Goal: Find specific page/section: Find specific page/section

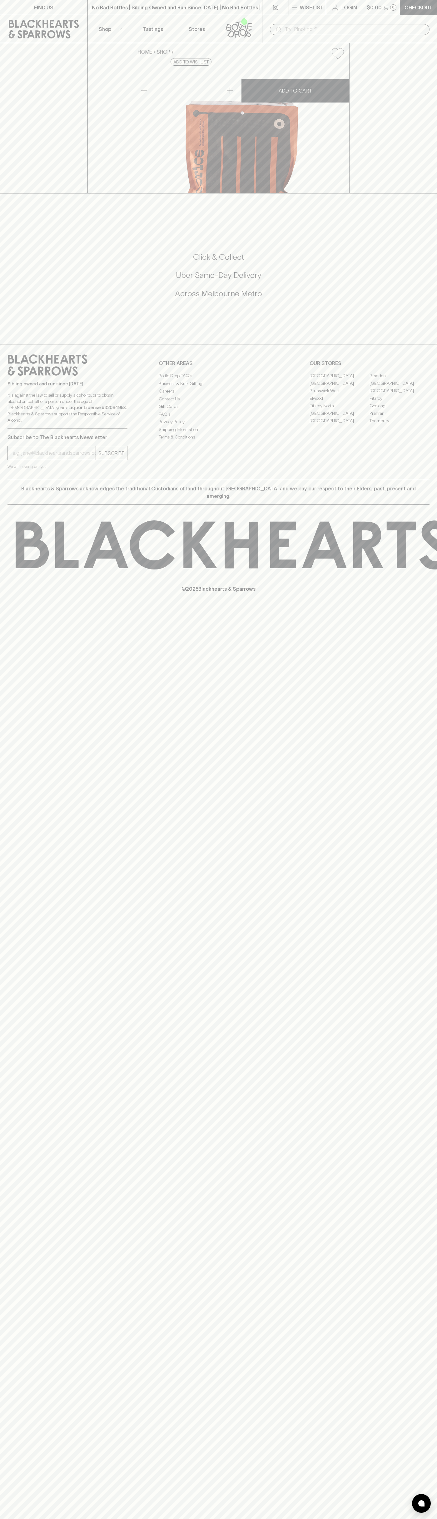
click at [368, 17] on div "​" at bounding box center [349, 29] width 175 height 28
click at [416, 379] on link "Braddon" at bounding box center [400, 375] width 60 height 7
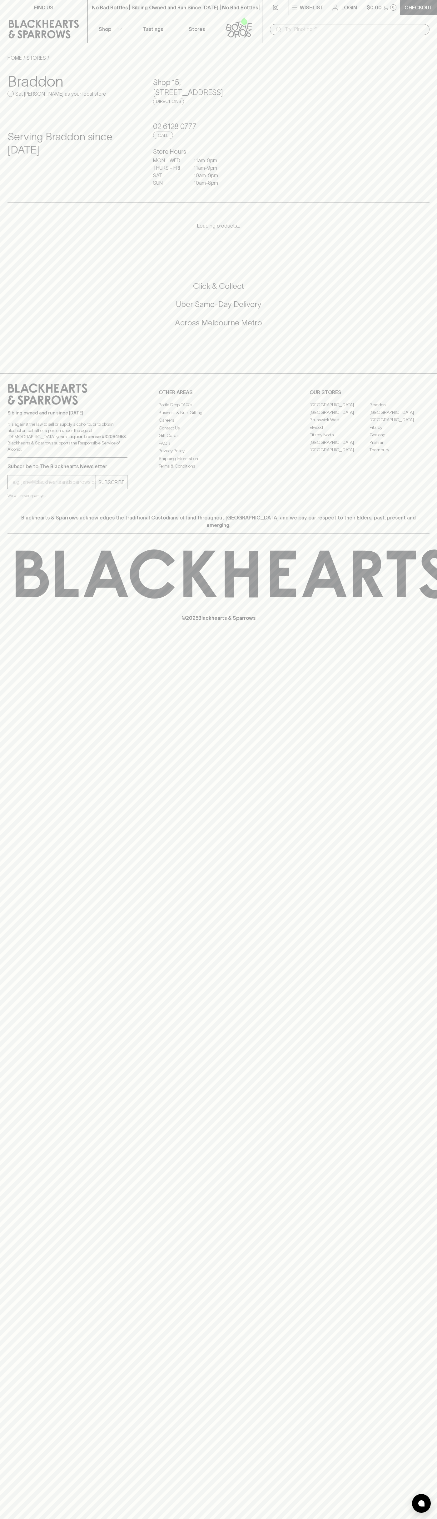
click at [275, 1518] on html "FIND US | No Bad Bottles | Sibling Owned and Run Since 2006 | No Bad Bottles | …" at bounding box center [218, 759] width 437 height 1519
click at [25, 1223] on div "FIND US | No Bad Bottles | Sibling Owned and Run Since 2006 | No Bad Bottles | …" at bounding box center [218, 759] width 437 height 1519
